Goal: Navigation & Orientation: Find specific page/section

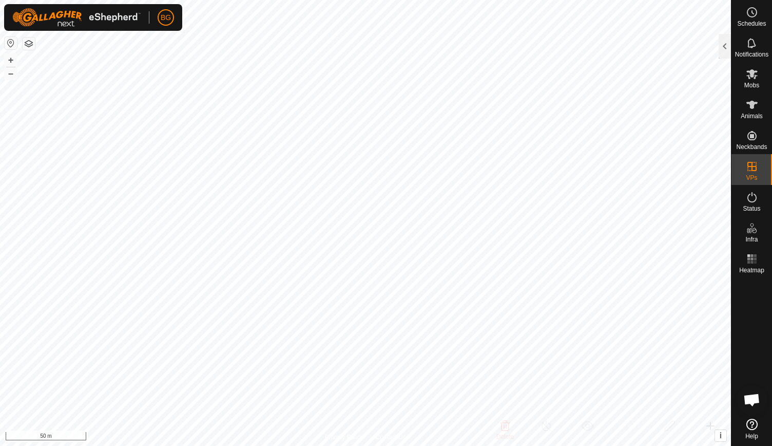
scroll to position [819, 0]
click at [750, 427] on icon at bounding box center [752, 424] width 11 height 11
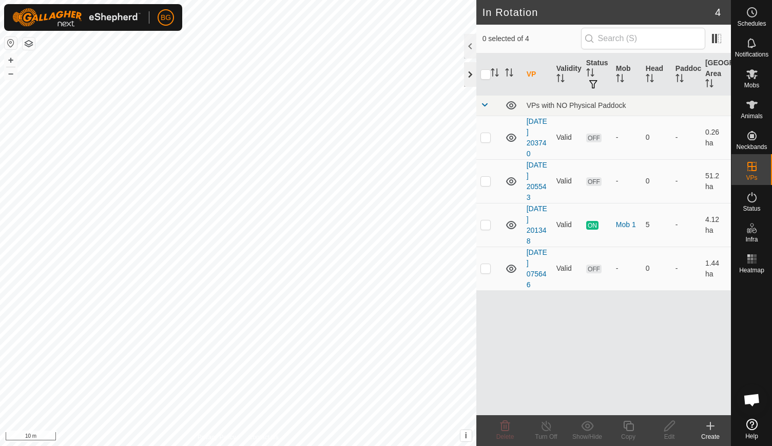
click at [469, 71] on div at bounding box center [470, 74] width 12 height 25
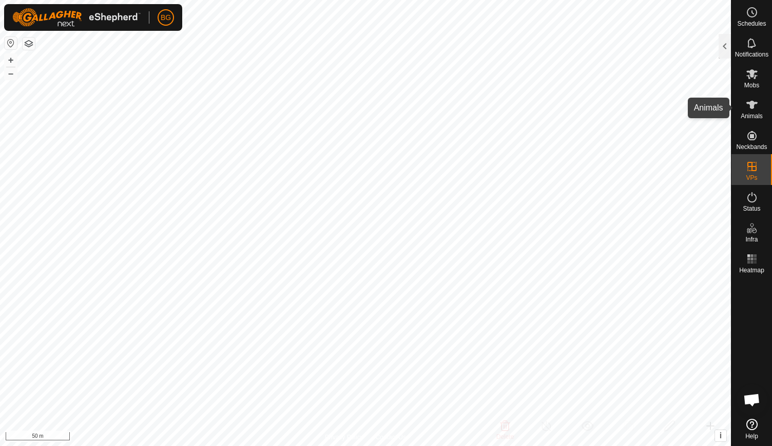
click at [750, 110] on icon at bounding box center [752, 105] width 12 height 12
click at [725, 52] on div at bounding box center [725, 46] width 12 height 25
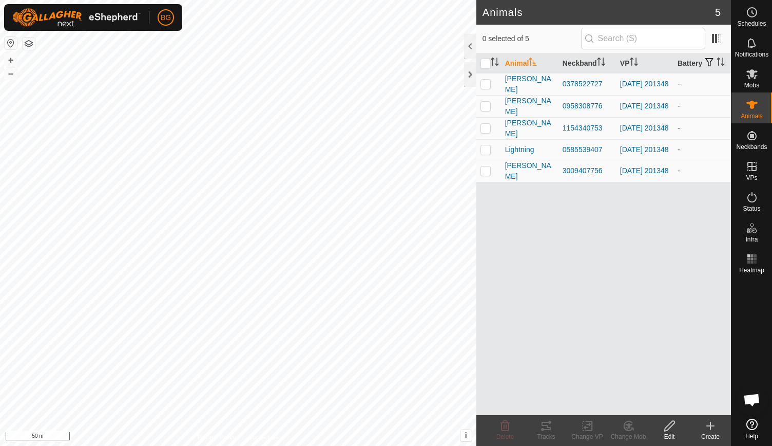
click at [484, 88] on p-checkbox at bounding box center [486, 84] width 10 height 8
click at [487, 88] on p-checkbox at bounding box center [486, 84] width 10 height 8
checkbox input "false"
click at [486, 110] on p-checkbox at bounding box center [486, 106] width 10 height 8
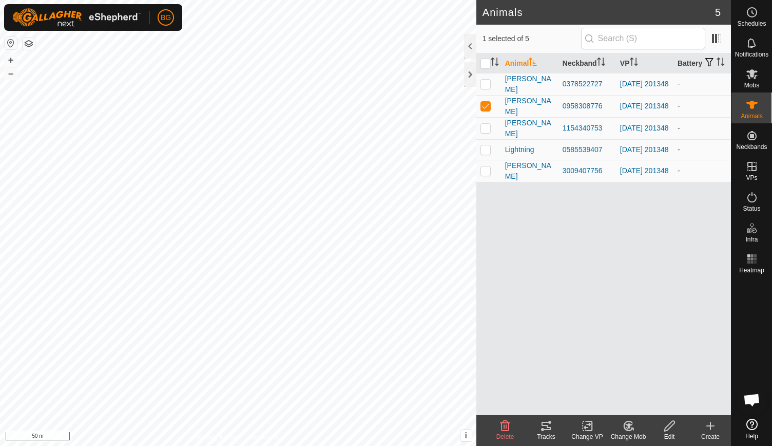
checkbox input "false"
click at [485, 132] on p-checkbox at bounding box center [486, 128] width 10 height 8
checkbox input "false"
click at [484, 154] on p-checkbox at bounding box center [486, 149] width 10 height 8
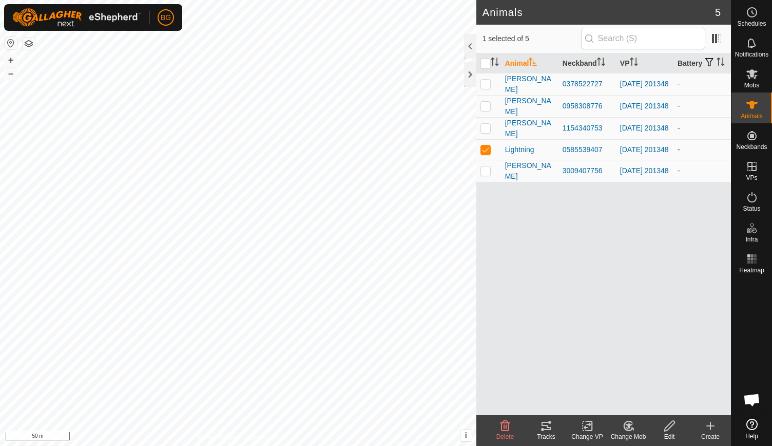
click at [484, 154] on p-checkbox at bounding box center [486, 149] width 10 height 8
checkbox input "false"
click at [486, 175] on p-checkbox at bounding box center [486, 170] width 10 height 8
checkbox input "false"
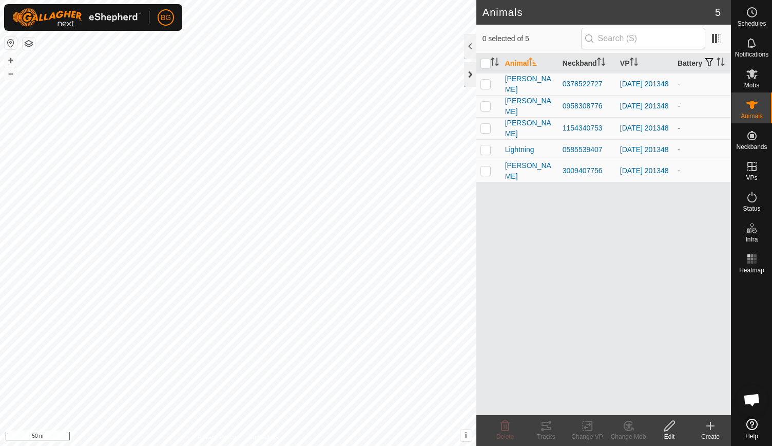
click at [467, 74] on div at bounding box center [470, 74] width 12 height 25
click at [180, 60] on link "Settings" at bounding box center [213, 60] width 102 height 16
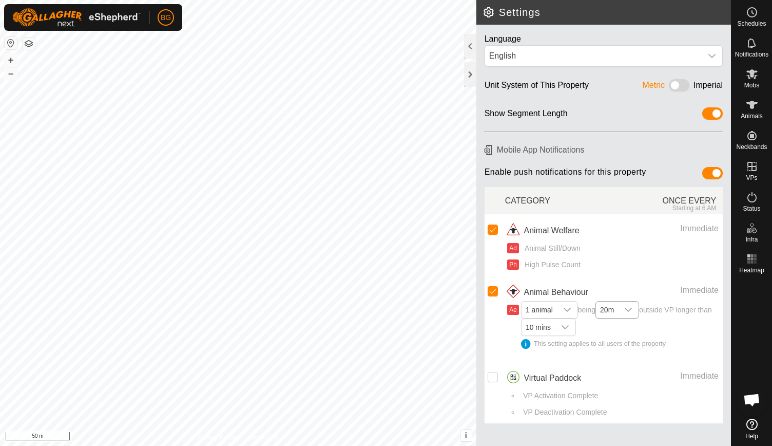
click at [631, 308] on icon "dropdown trigger" at bounding box center [628, 310] width 7 height 4
click at [469, 73] on div at bounding box center [470, 74] width 12 height 25
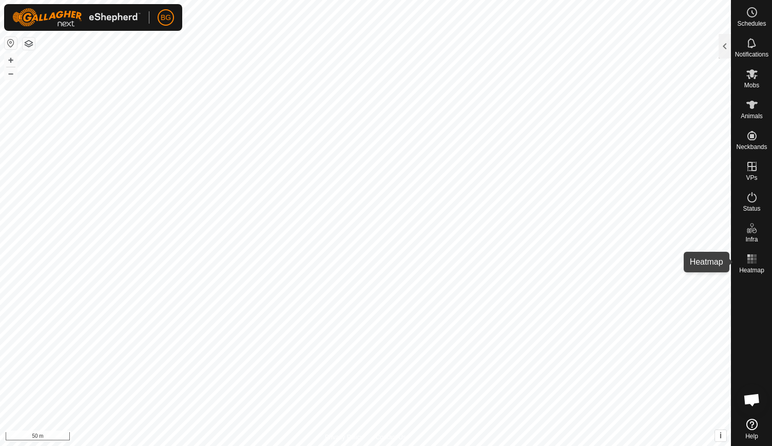
click at [750, 258] on rect at bounding box center [749, 258] width 3 height 3
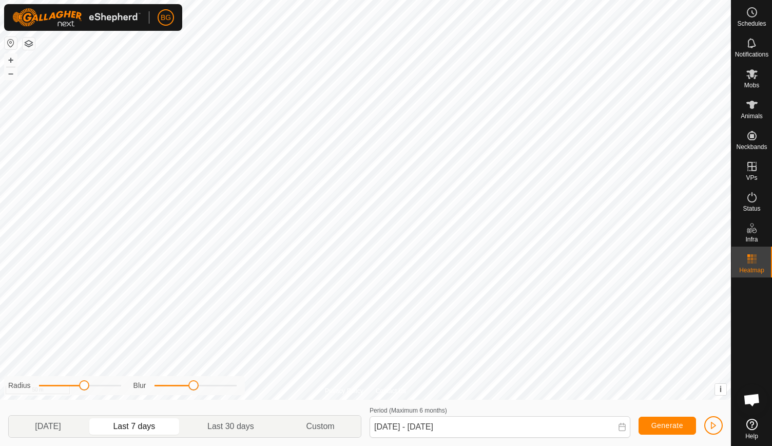
drag, startPoint x: 162, startPoint y: 388, endPoint x: 194, endPoint y: 387, distance: 31.9
click at [194, 387] on span at bounding box center [193, 385] width 10 height 10
drag, startPoint x: 85, startPoint y: 388, endPoint x: 118, endPoint y: 389, distance: 32.4
click at [118, 389] on span at bounding box center [117, 385] width 10 height 10
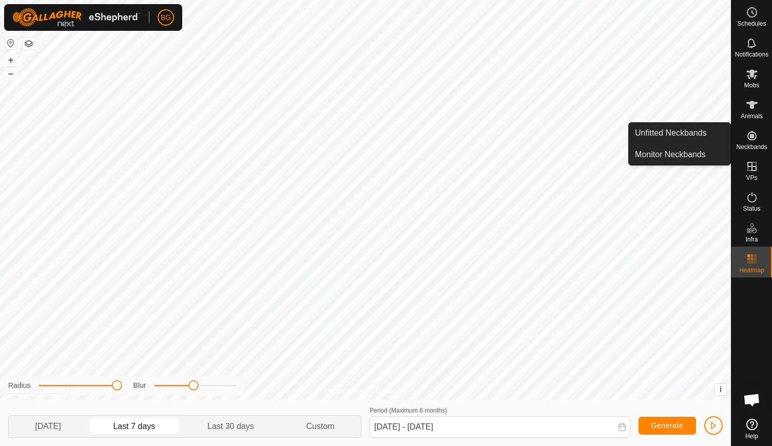
click at [755, 140] on icon at bounding box center [752, 135] width 12 height 12
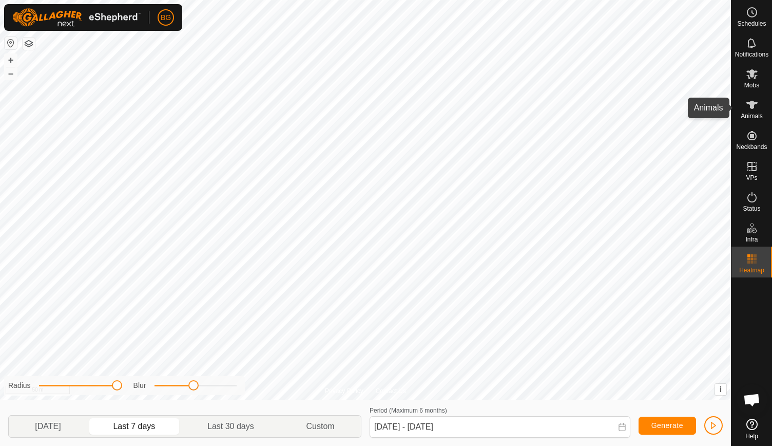
click at [750, 106] on icon at bounding box center [752, 105] width 11 height 8
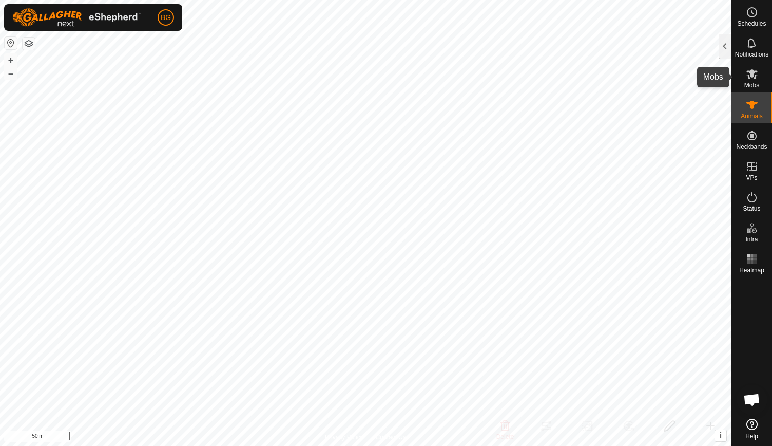
click at [755, 69] on icon at bounding box center [752, 74] width 12 height 12
click at [725, 48] on div at bounding box center [725, 46] width 12 height 25
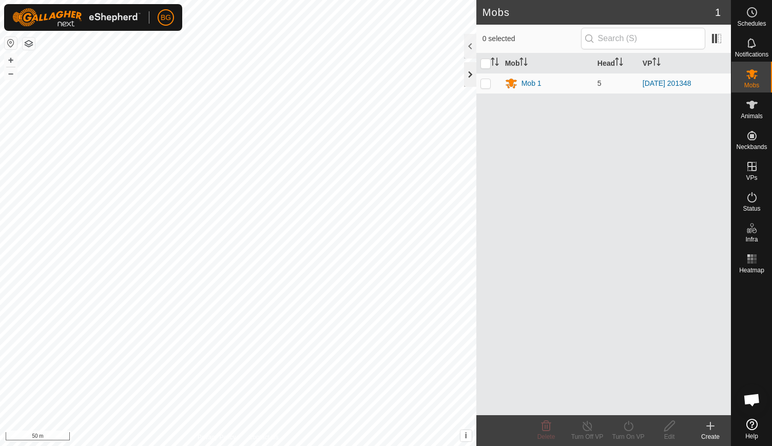
click at [471, 73] on div at bounding box center [470, 74] width 12 height 25
